Goal: Information Seeking & Learning: Learn about a topic

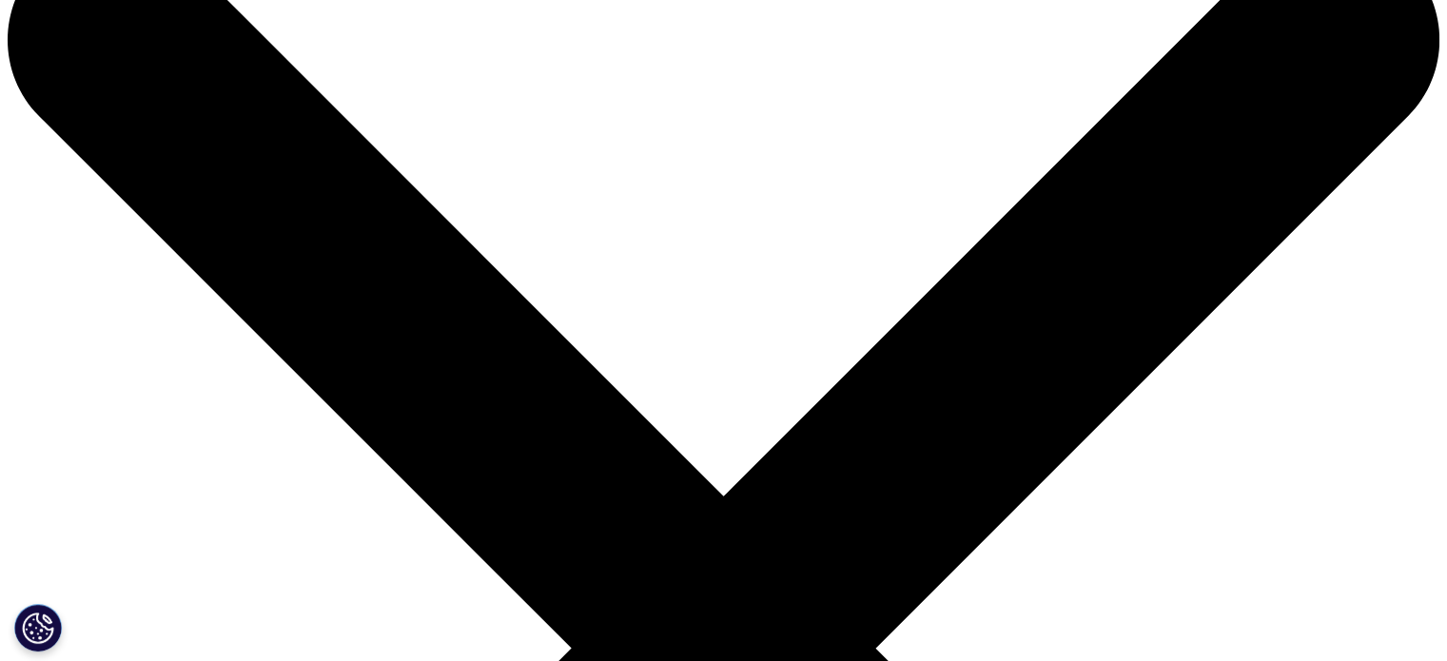
scroll to position [95, 0]
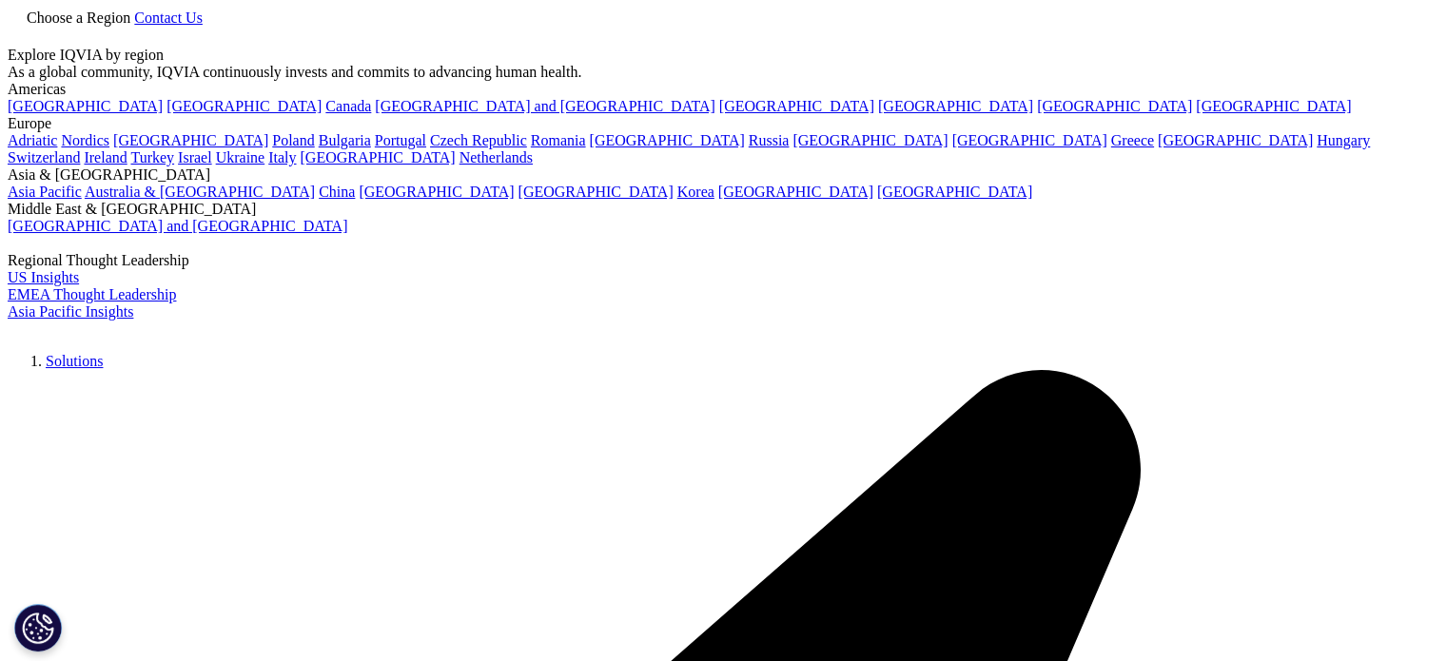
scroll to position [190, 0]
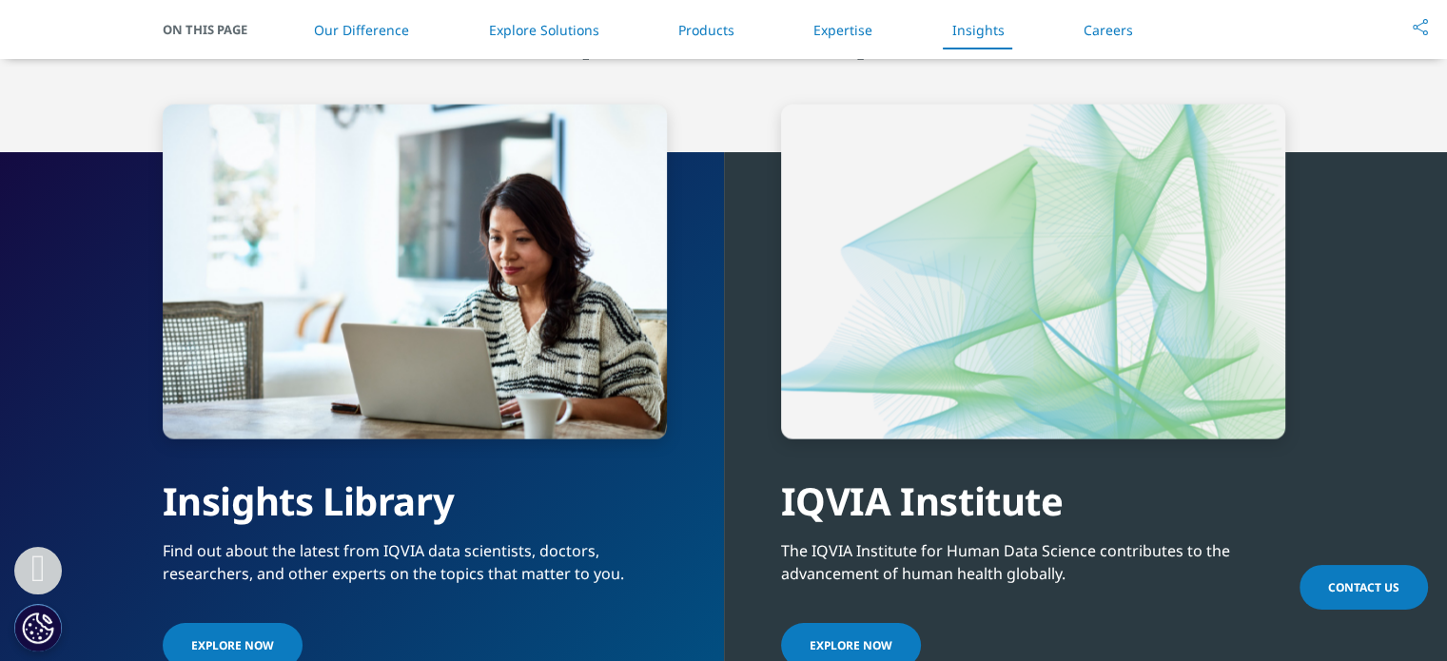
scroll to position [4091, 0]
